Goal: Task Accomplishment & Management: Complete application form

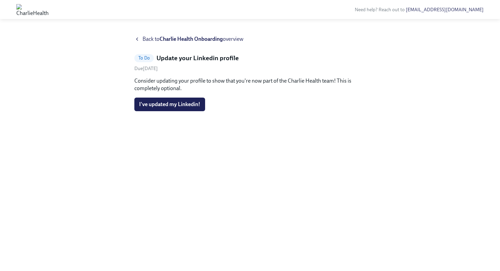
click at [359, 70] on div "Due [DATE]" at bounding box center [249, 68] width 231 height 6
click at [157, 111] on div "Back to [PERSON_NAME] Health Onboarding overview To Do Update your Linkedin pro…" at bounding box center [249, 145] width 231 height 220
click at [157, 109] on button "I've updated my Linkedin!" at bounding box center [169, 105] width 71 height 14
click at [140, 37] on icon at bounding box center [136, 38] width 5 height 5
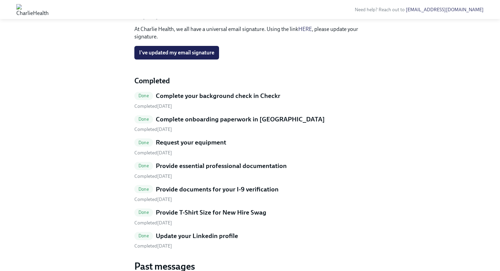
scroll to position [231, 0]
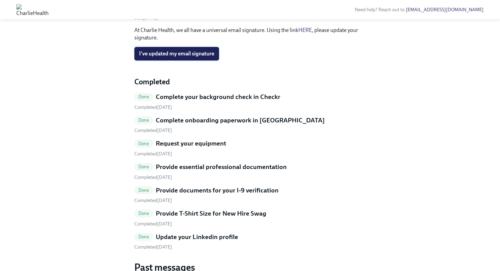
click at [177, 57] on span "I've updated my email signature" at bounding box center [176, 53] width 75 height 7
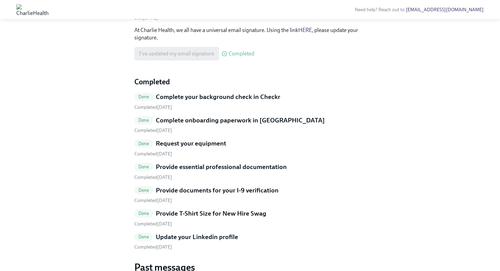
drag, startPoint x: 230, startPoint y: 133, endPoint x: 228, endPoint y: 113, distance: 20.2
click at [230, 57] on span "Completed" at bounding box center [242, 53] width 26 height 5
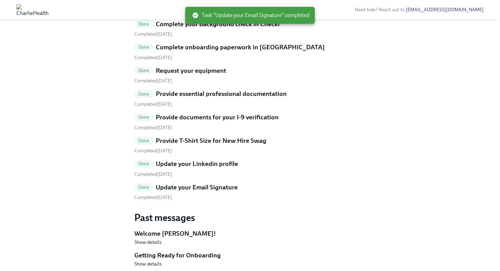
scroll to position [340, 0]
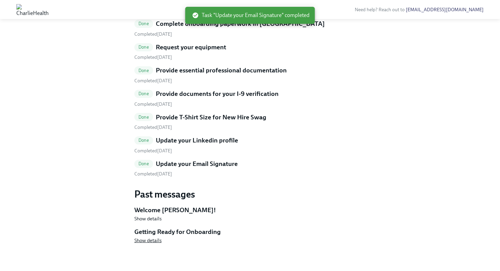
click at [155, 243] on span "Show details" at bounding box center [147, 240] width 27 height 7
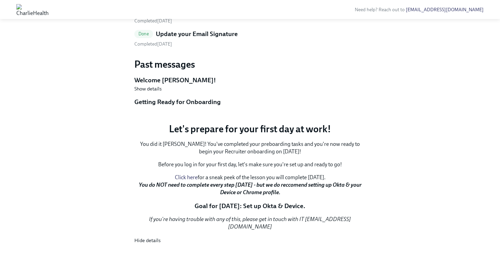
scroll to position [435, 0]
click at [167, 85] on h5 "Welcome [PERSON_NAME]!" at bounding box center [249, 80] width 231 height 9
click at [151, 92] on span "Show details" at bounding box center [147, 88] width 27 height 7
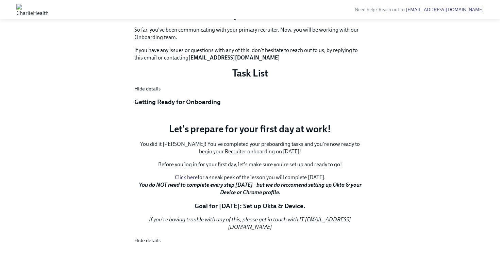
scroll to position [864, 0]
click at [137, 135] on p "Let's prepare for your first day at work!" at bounding box center [249, 129] width 231 height 12
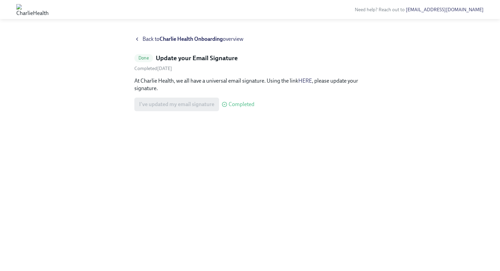
click at [307, 84] on p "At Charlie Health, we all have a universal email signature. Using the link HERE…" at bounding box center [249, 84] width 231 height 15
click at [307, 82] on link "HERE" at bounding box center [306, 81] width 14 height 6
click at [138, 42] on div "Back to Charlie Health Onboarding overview" at bounding box center [249, 38] width 231 height 7
